Goal: Find specific page/section: Find specific page/section

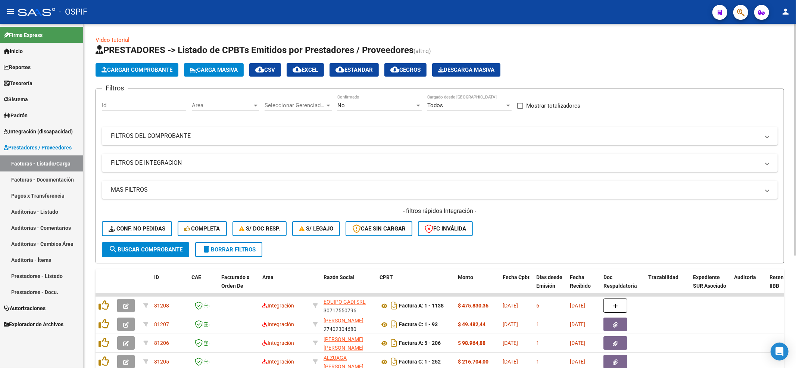
click at [154, 221] on div "- filtros rápidos Integración - Conf. no pedidas Completa S/ Doc Resp. S/ legaj…" at bounding box center [440, 224] width 676 height 35
click at [154, 228] on span "Conf. no pedidas" at bounding box center [137, 228] width 57 height 7
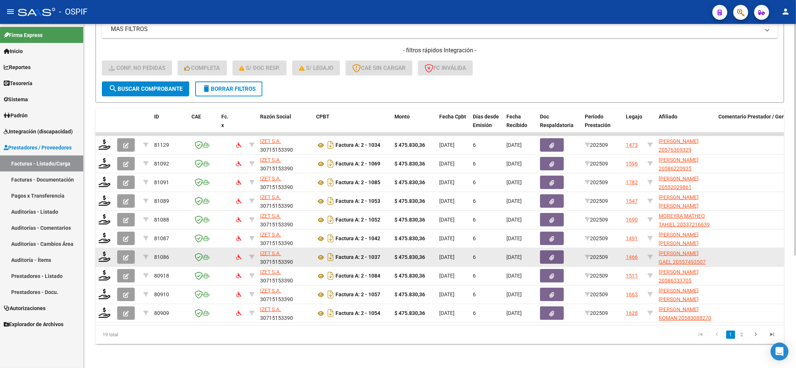
scroll to position [167, 0]
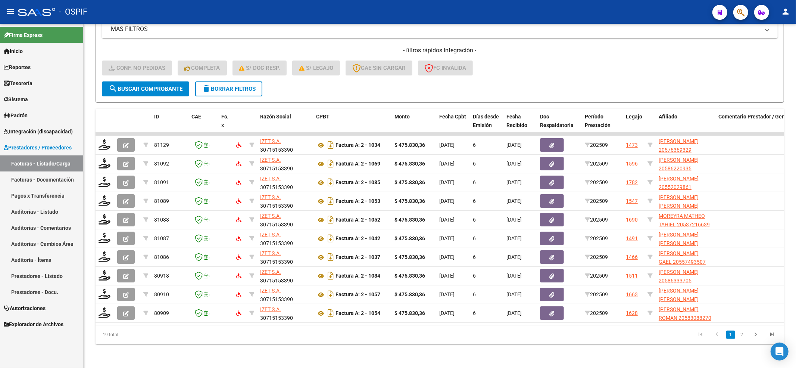
click at [37, 137] on link "Integración (discapacidad)" at bounding box center [41, 131] width 83 height 16
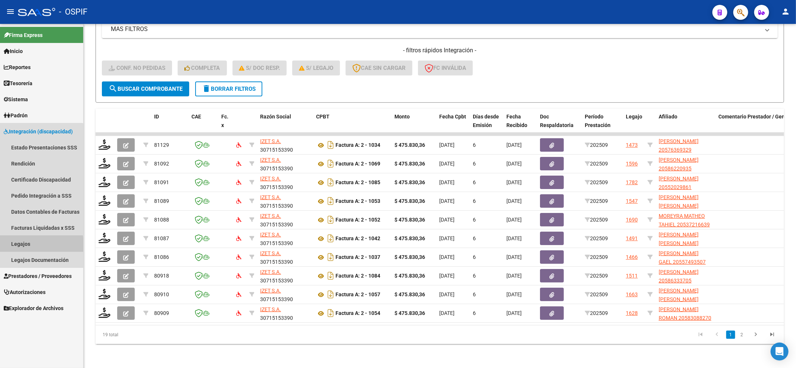
click at [28, 246] on link "Legajos" at bounding box center [41, 243] width 83 height 16
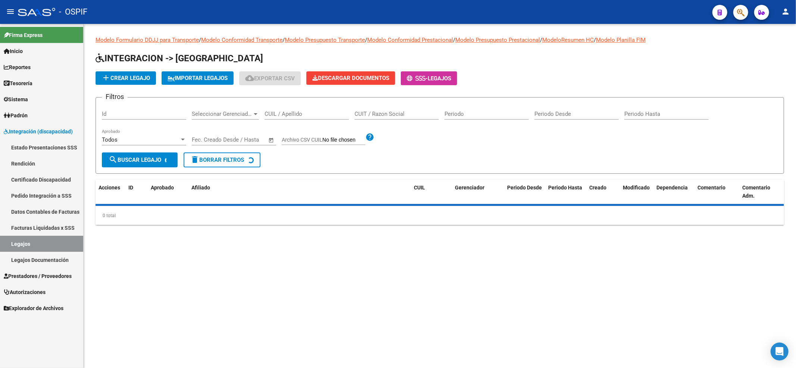
click at [304, 110] on div "CUIL / Apellido" at bounding box center [307, 111] width 84 height 16
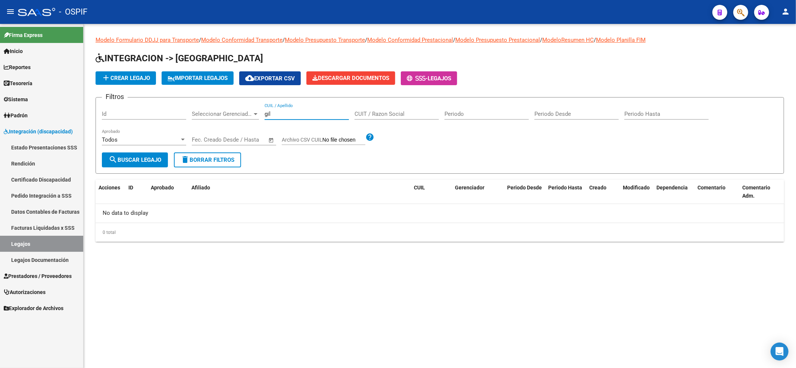
drag, startPoint x: 312, startPoint y: 116, endPoint x: 0, endPoint y: 113, distance: 311.9
click at [0, 117] on mat-sidenav-container "Firma Express Inicio Calendario SSS Instructivos Contacto OS Reportes Egresos D…" at bounding box center [398, 196] width 796 height 344
type input "[PERSON_NAME]"
click at [60, 275] on span "Prestadores / Proveedores" at bounding box center [38, 276] width 68 height 8
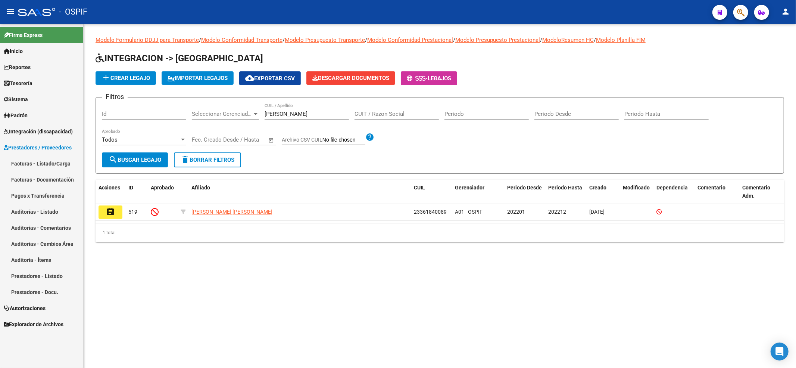
click at [56, 163] on link "Facturas - Listado/Carga" at bounding box center [41, 163] width 83 height 16
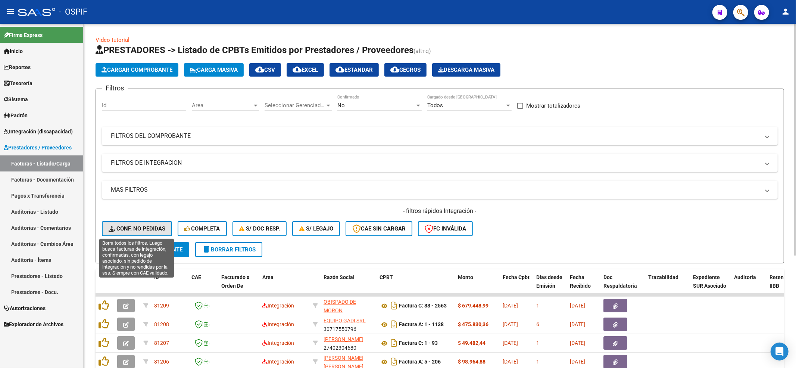
click at [151, 229] on span "Conf. no pedidas" at bounding box center [137, 228] width 57 height 7
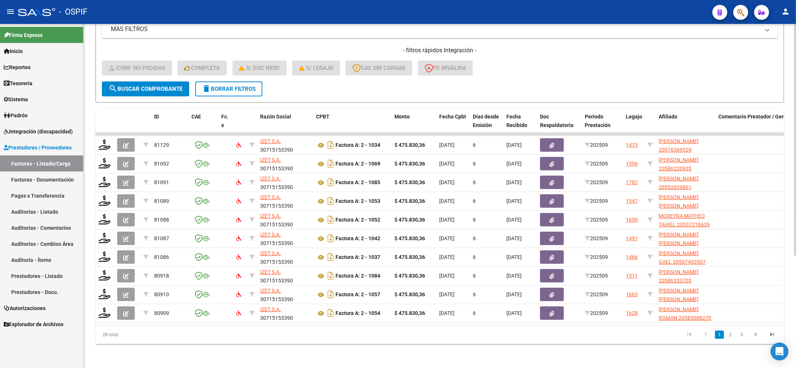
scroll to position [167, 0]
click at [162, 85] on button "search Buscar Comprobante" at bounding box center [145, 88] width 87 height 15
click at [120, 95] on form "Filtros Id Integración Area Seleccionar Gerenciador Seleccionar Gerenciador Si …" at bounding box center [440, 15] width 688 height 175
click at [122, 85] on span "search Buscar Comprobante" at bounding box center [146, 88] width 74 height 7
click at [135, 91] on form "Filtros Id Integración Area Seleccionar Gerenciador Seleccionar Gerenciador Si …" at bounding box center [440, 15] width 688 height 175
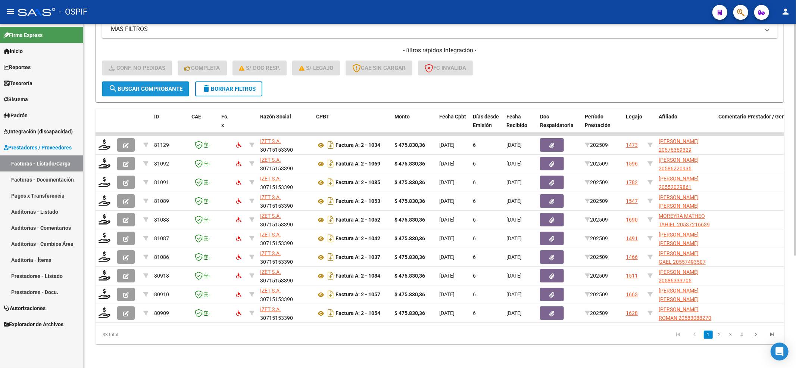
drag, startPoint x: 137, startPoint y: 81, endPoint x: 138, endPoint y: 85, distance: 4.4
click at [138, 85] on button "search Buscar Comprobante" at bounding box center [145, 88] width 87 height 15
click at [113, 84] on mat-icon "search" at bounding box center [113, 88] width 9 height 9
